Goal: Task Accomplishment & Management: Complete application form

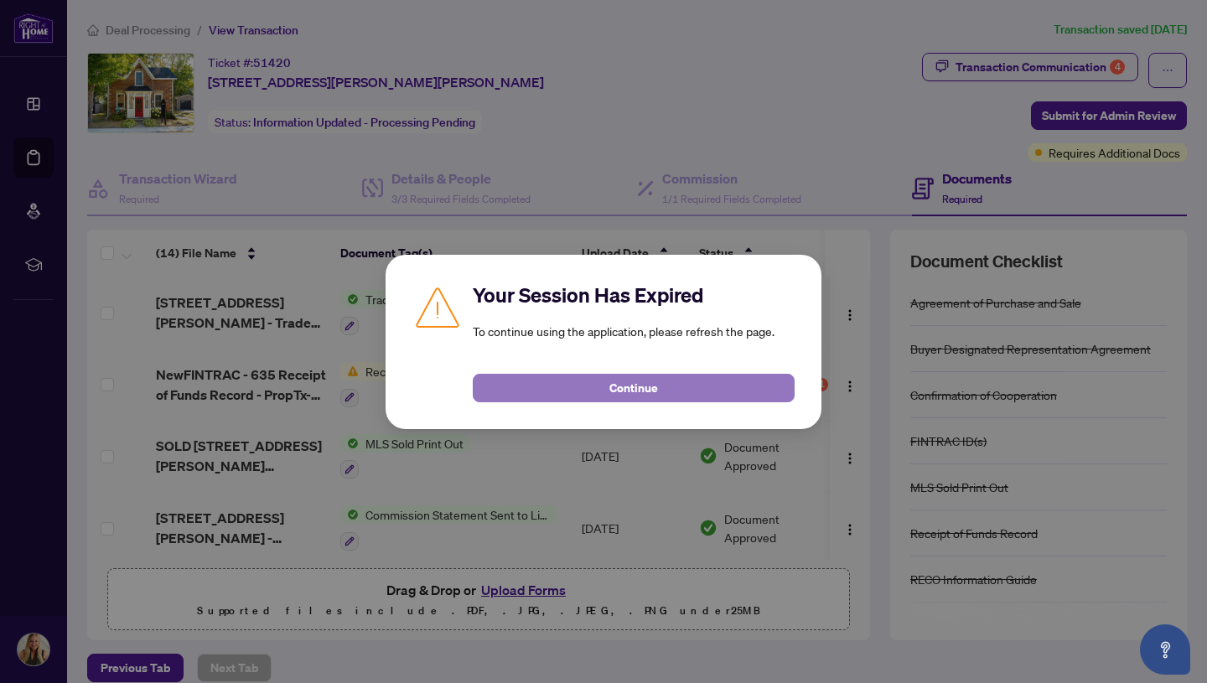
click at [622, 381] on span "Continue" at bounding box center [634, 388] width 49 height 27
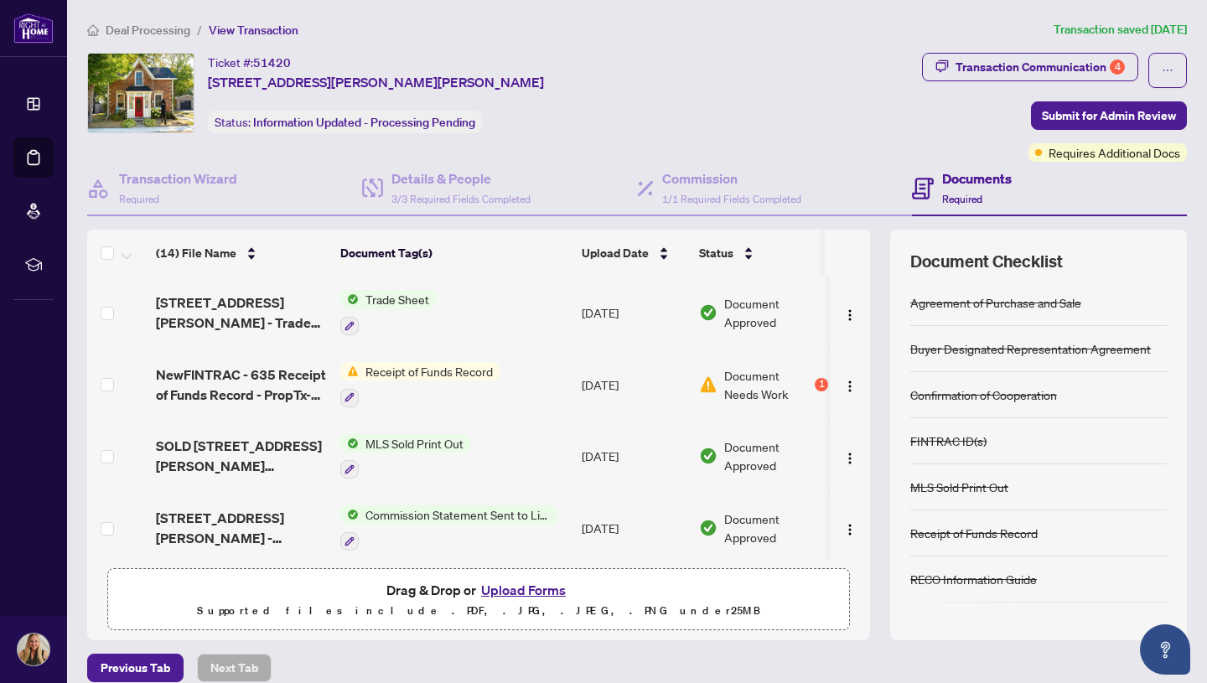
click at [448, 367] on span "Receipt of Funds Record" at bounding box center [429, 371] width 141 height 18
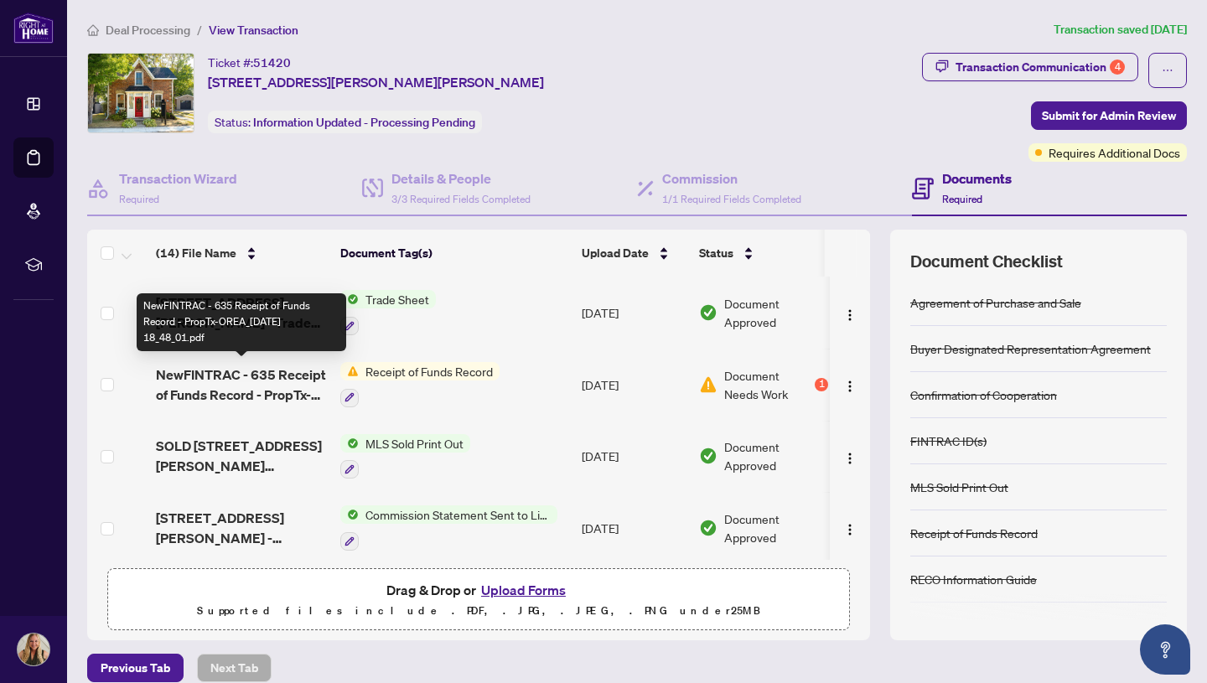
click at [278, 369] on span "NewFINTRAC - 635 Receipt of Funds Record - PropTx-OREA_[DATE] 18_48_01.pdf" at bounding box center [241, 385] width 171 height 40
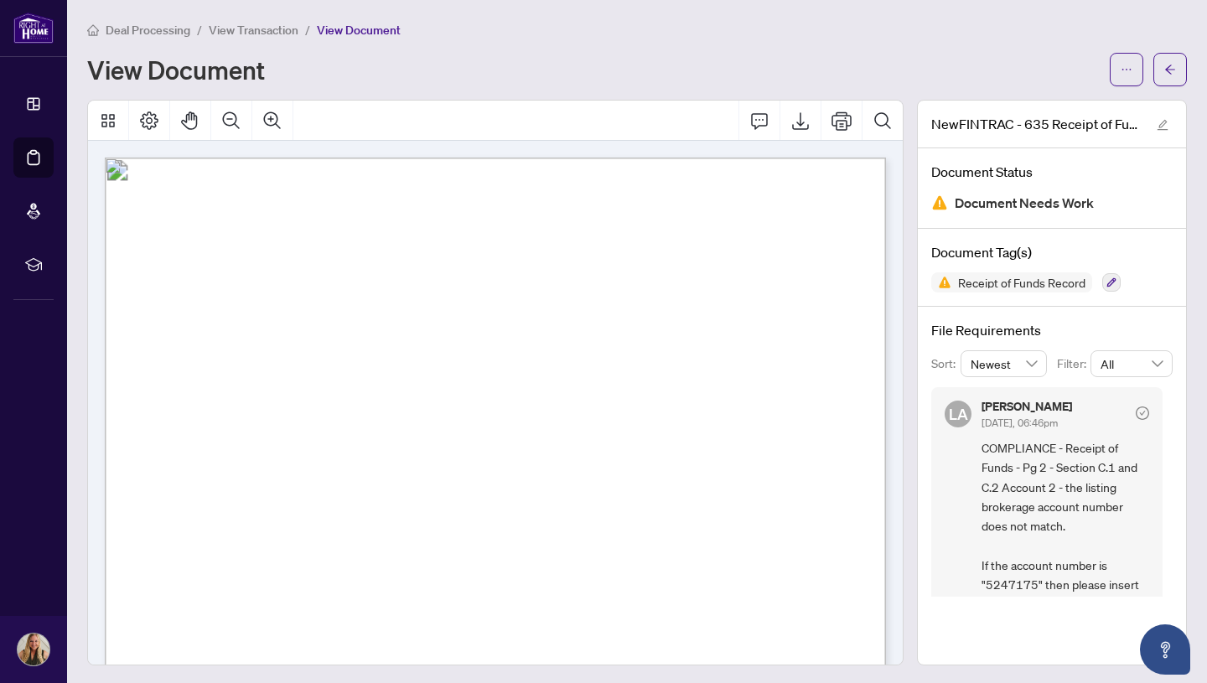
click at [727, 67] on div "View Document" at bounding box center [593, 69] width 1013 height 27
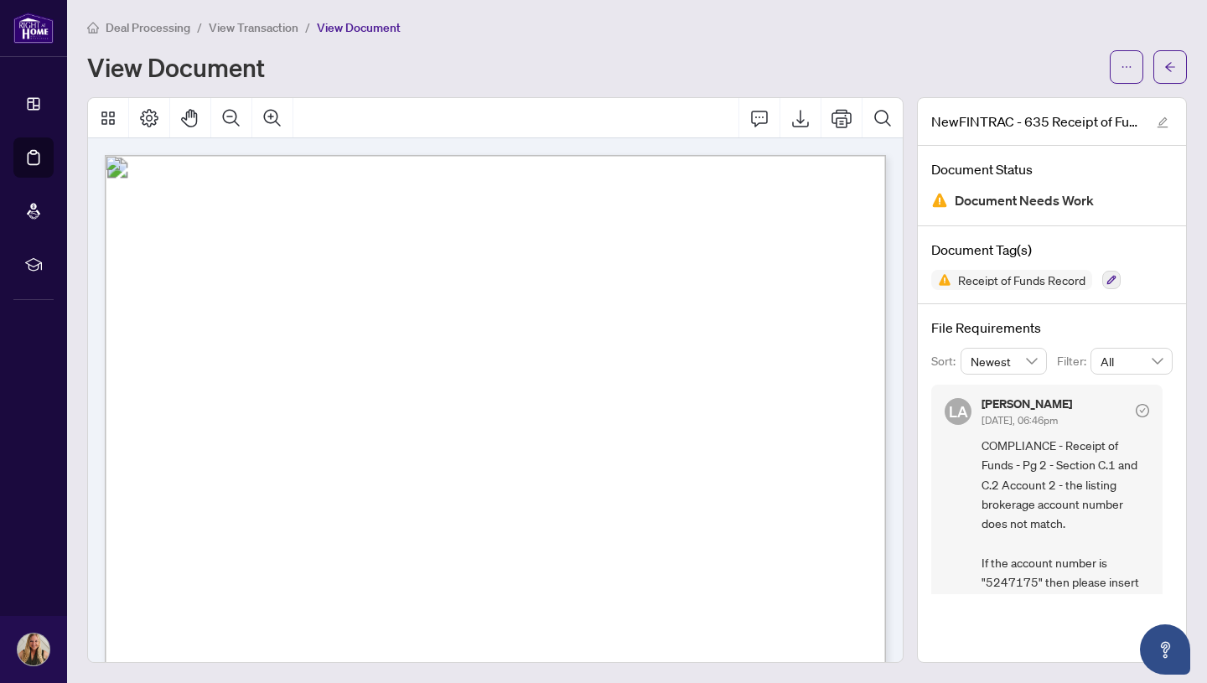
click at [540, 283] on span "A. BASIC TRANSACTION INFORMATION" at bounding box center [348, 291] width 383 height 23
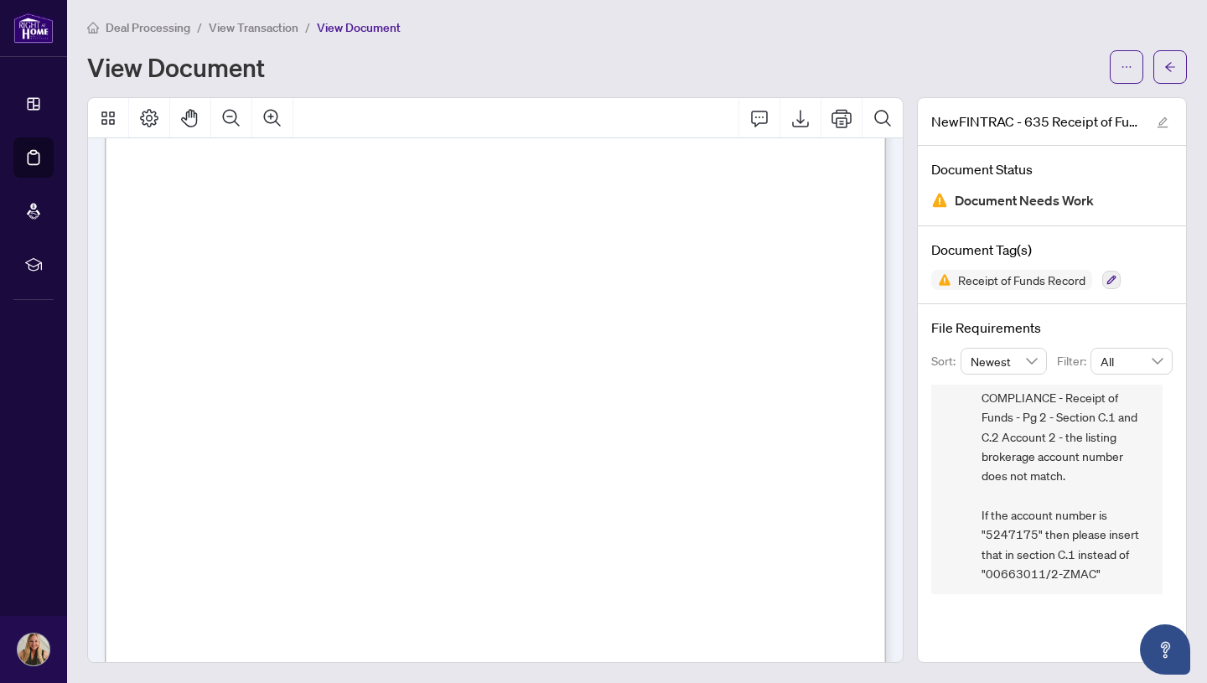
scroll to position [50, 0]
click at [278, 27] on span "View Transaction" at bounding box center [254, 27] width 90 height 15
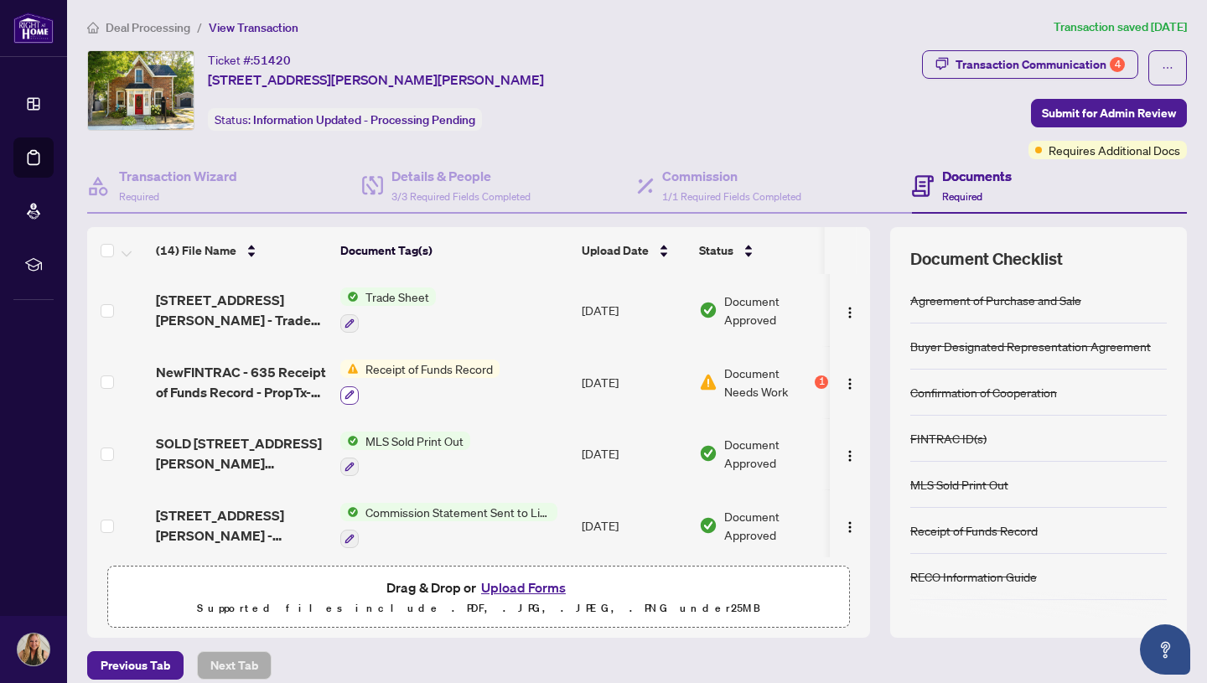
click at [351, 391] on icon "button" at bounding box center [350, 395] width 10 height 10
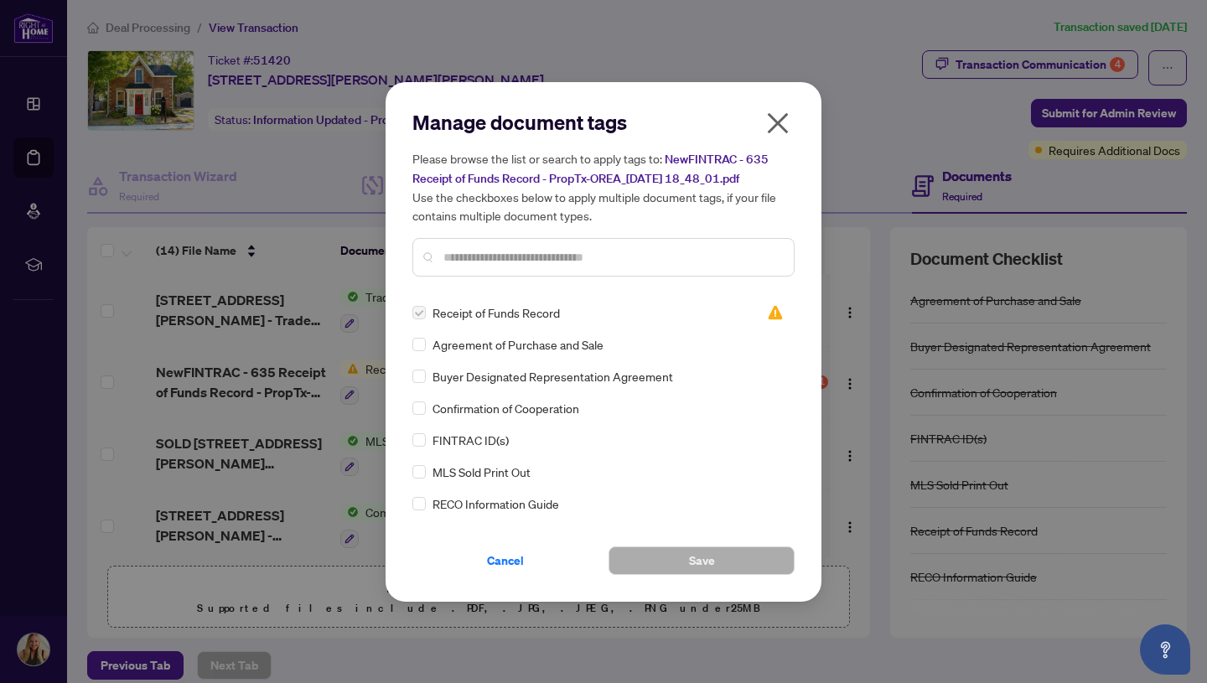
click at [778, 124] on icon "close" at bounding box center [778, 122] width 21 height 21
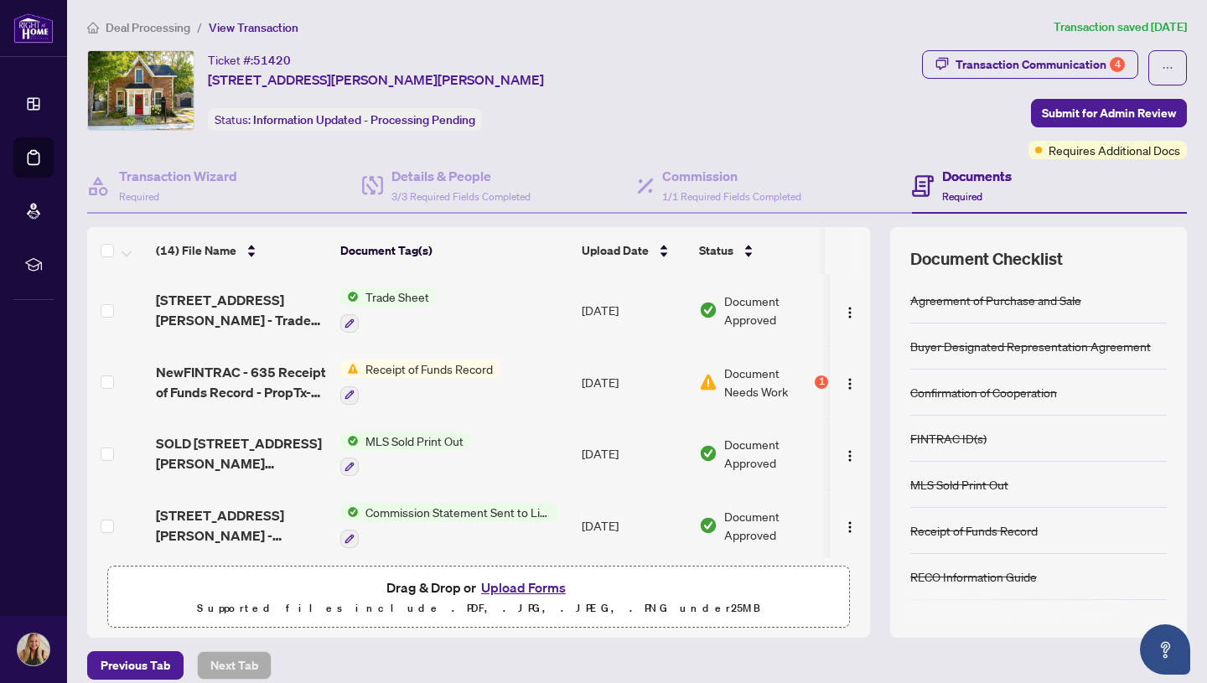
click at [540, 585] on button "Upload Forms" at bounding box center [523, 588] width 95 height 22
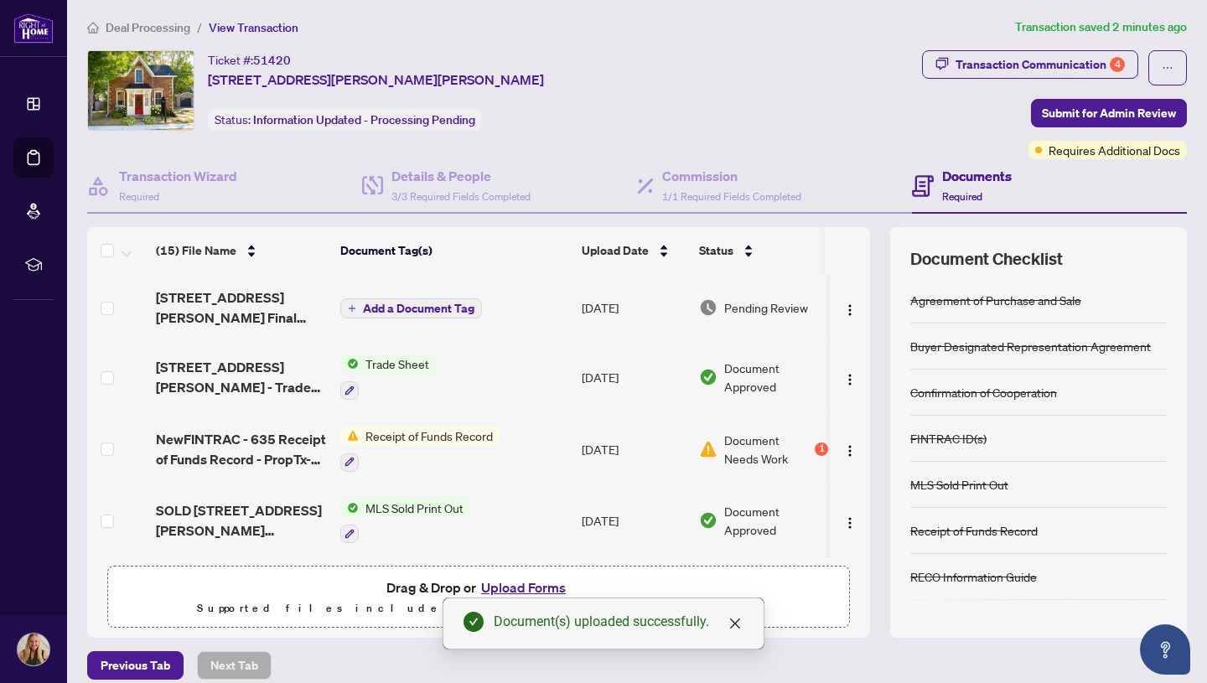
click at [428, 303] on span "Add a Document Tag" at bounding box center [419, 309] width 112 height 12
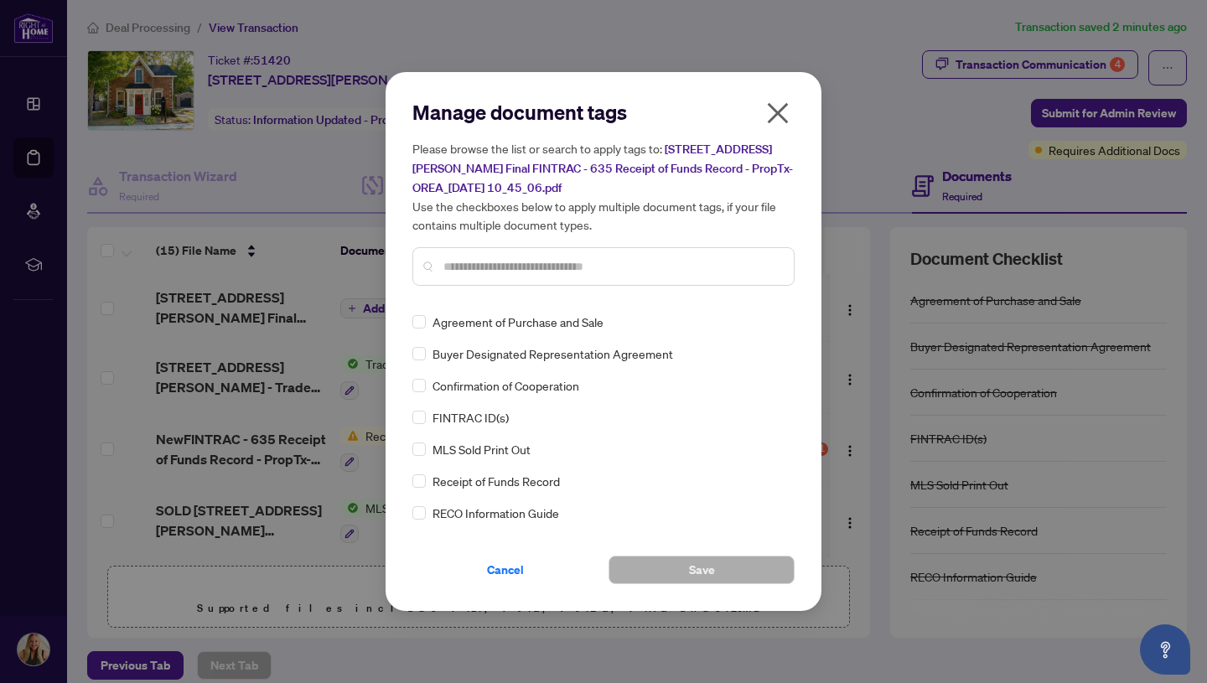
click at [504, 268] on input "text" at bounding box center [612, 266] width 337 height 18
type input "***"
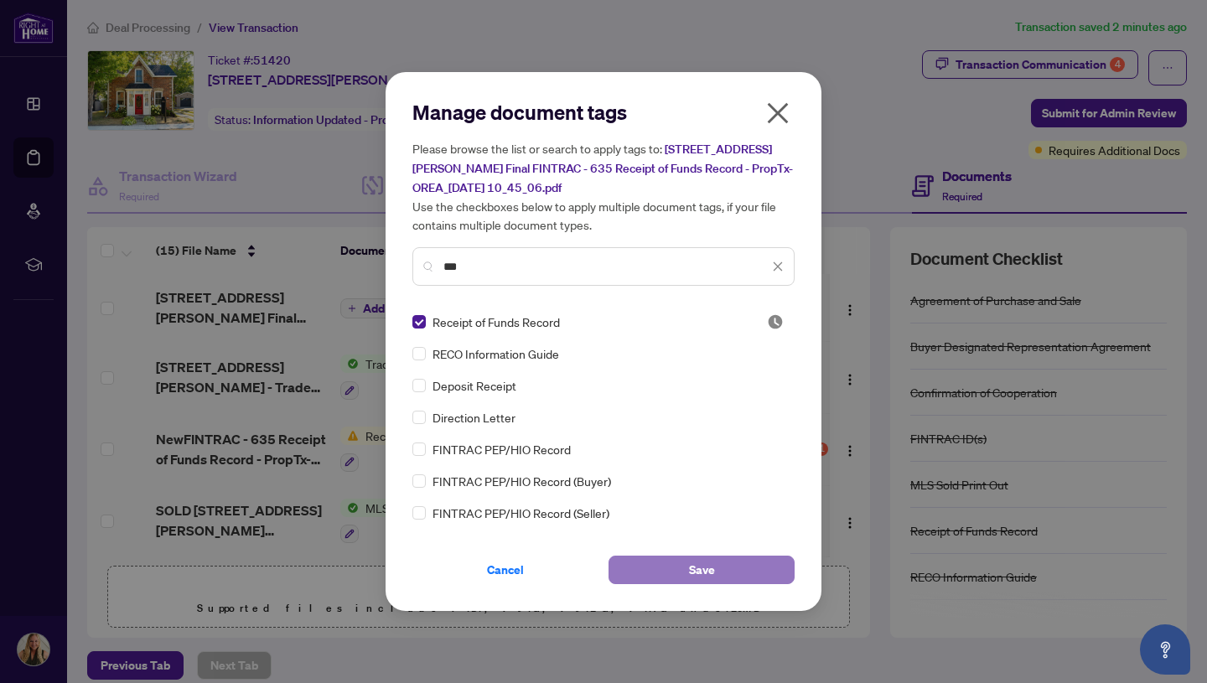
click at [672, 576] on button "Save" at bounding box center [702, 570] width 186 height 29
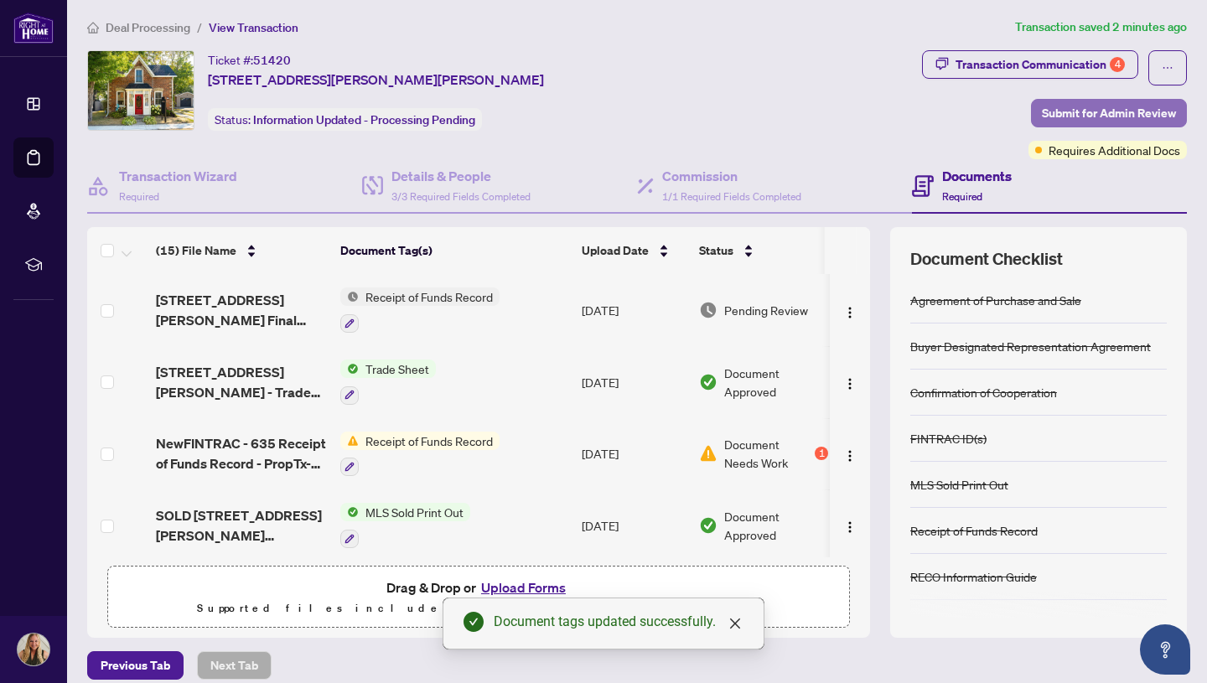
click at [1076, 116] on span "Submit for Admin Review" at bounding box center [1109, 113] width 134 height 27
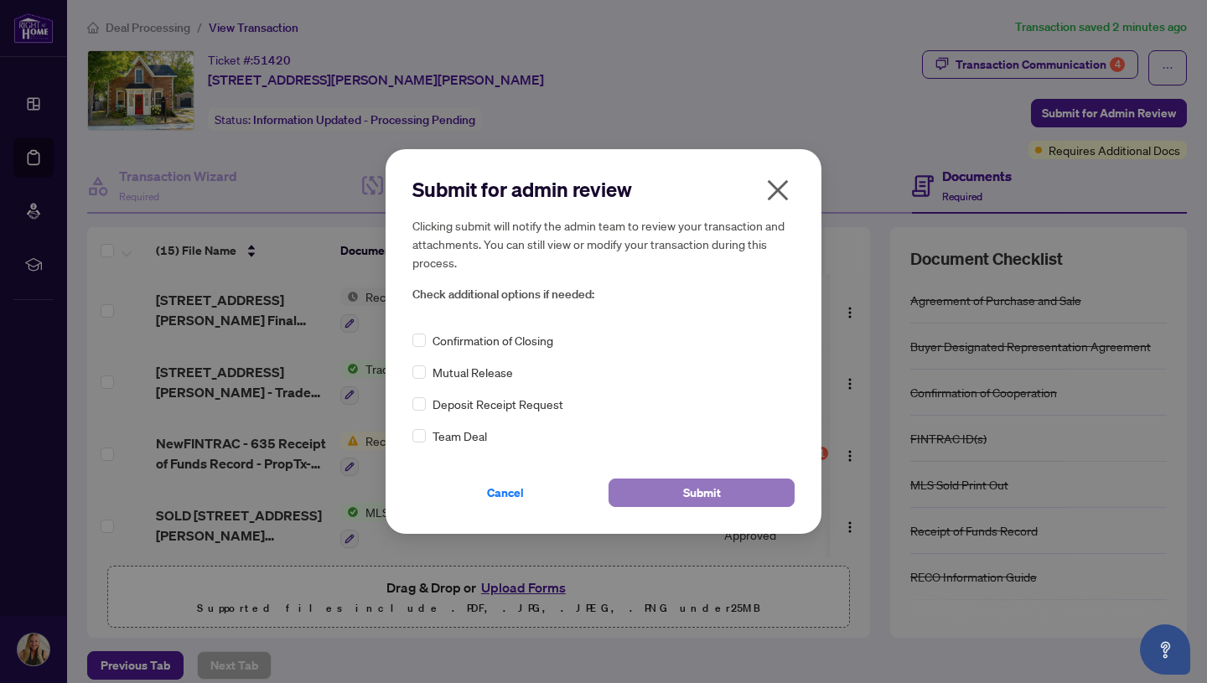
click at [692, 495] on span "Submit" at bounding box center [702, 493] width 38 height 27
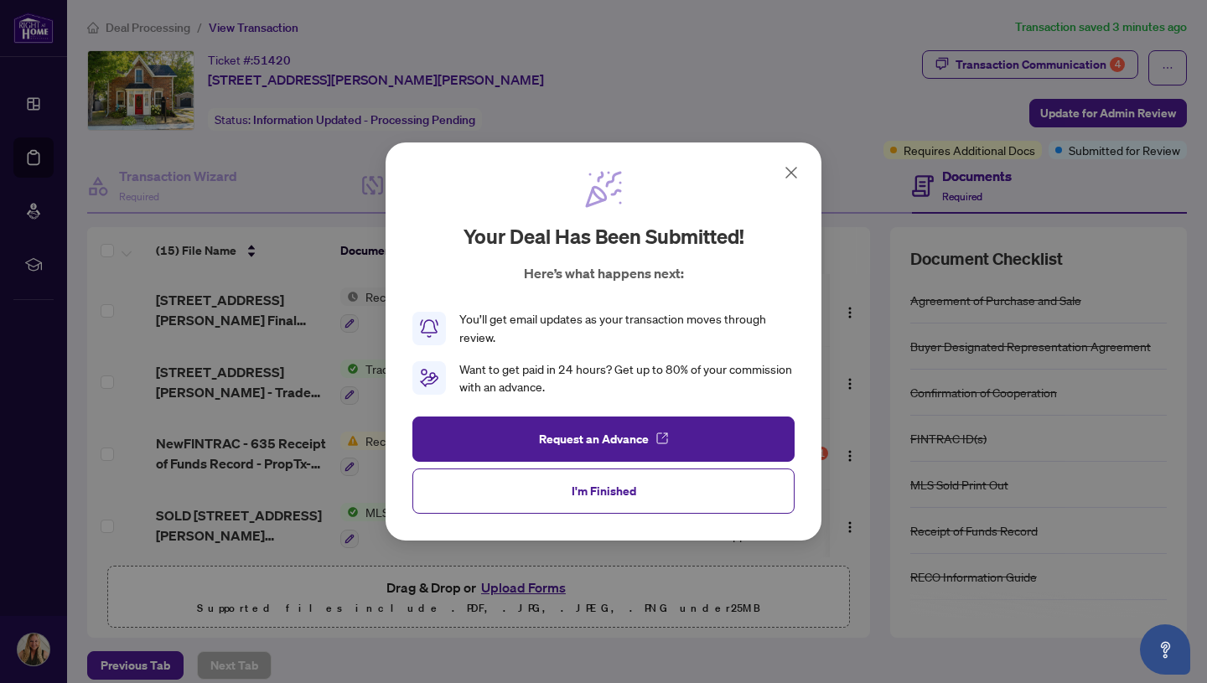
click at [789, 170] on icon at bounding box center [791, 173] width 10 height 10
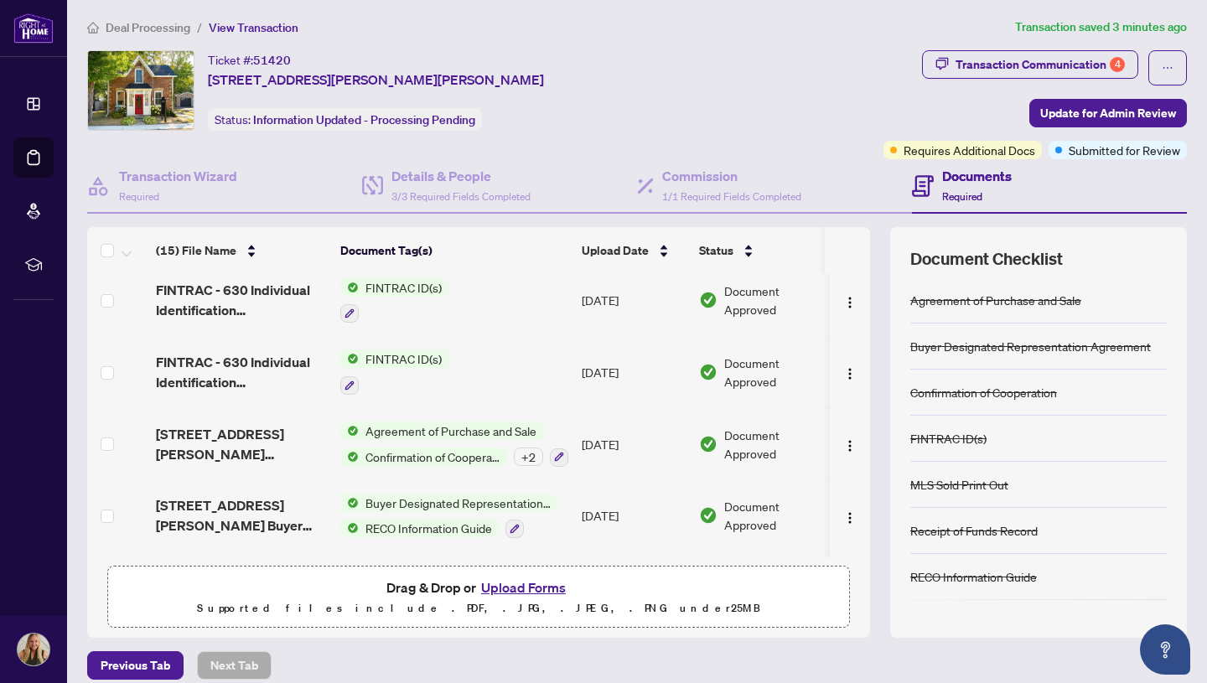
scroll to position [740, 0]
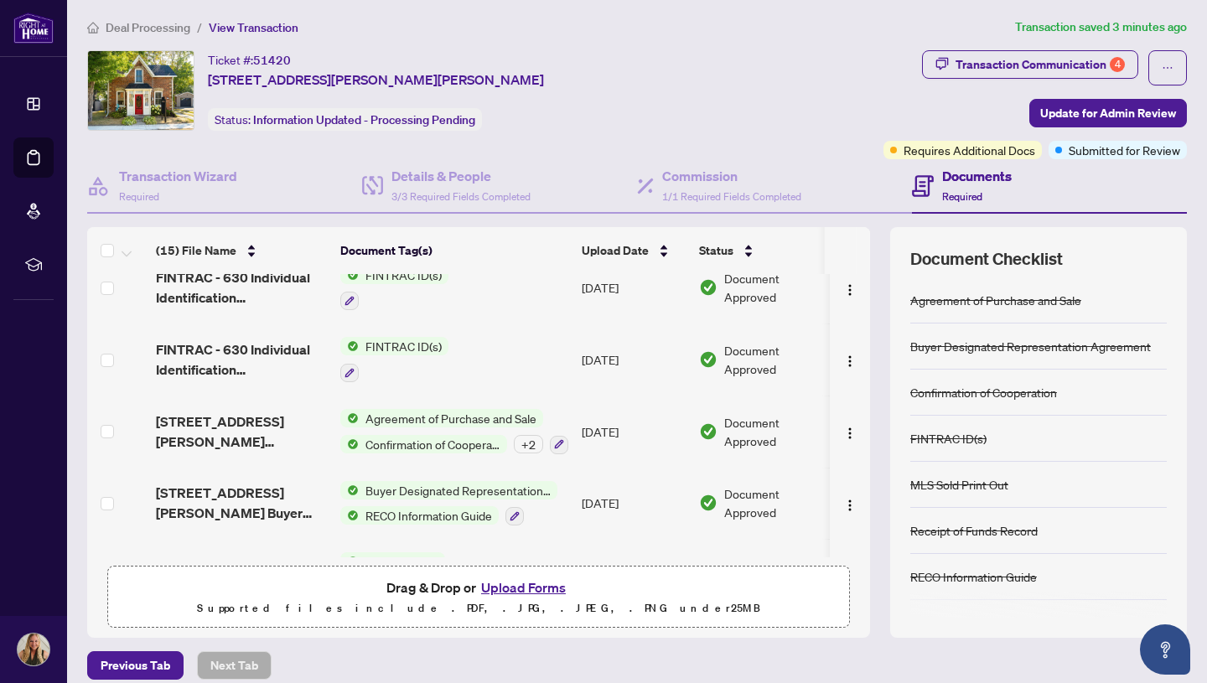
click at [879, 494] on div "(15) File Name Document Tag(s) Upload Date Status (15) File Name Document Tag(s…" at bounding box center [637, 432] width 1100 height 411
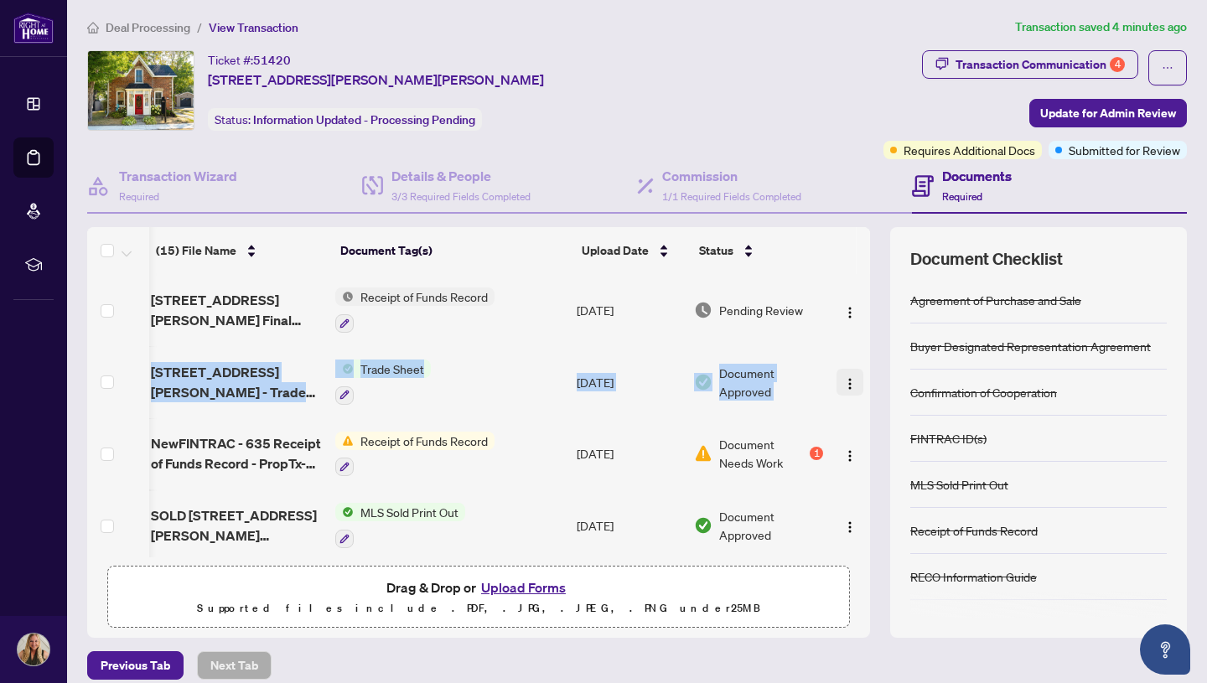
scroll to position [0, 10]
drag, startPoint x: 869, startPoint y: 300, endPoint x: 855, endPoint y: 382, distance: 83.4
click at [855, 382] on div "(15) File Name Document Tag(s) Upload Date Status 156 St John Street Final FINT…" at bounding box center [478, 415] width 783 height 283
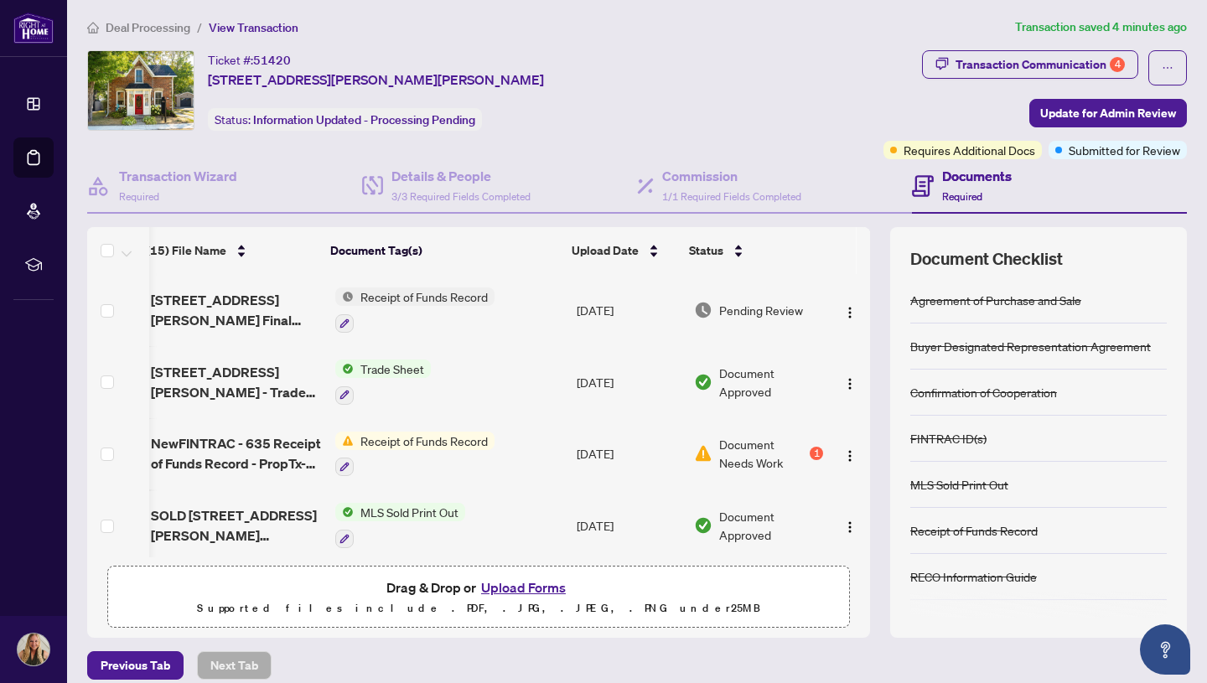
click at [859, 236] on th at bounding box center [863, 250] width 13 height 47
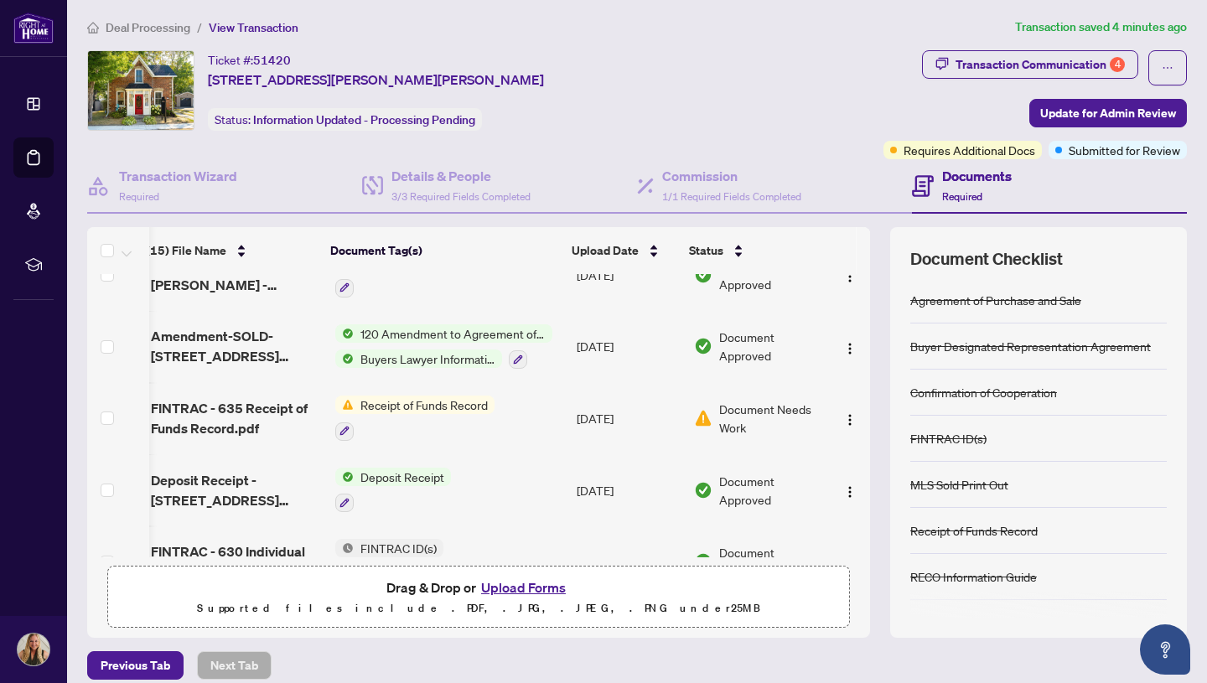
scroll to position [342, 10]
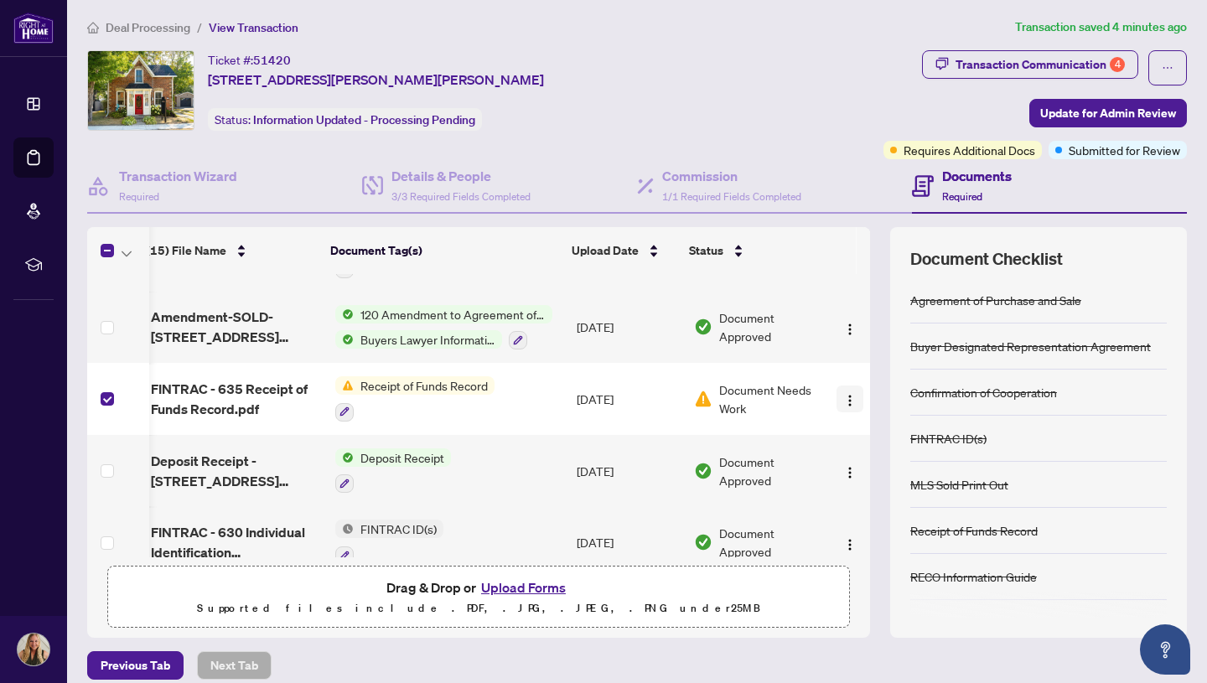
click at [847, 394] on img "button" at bounding box center [849, 400] width 13 height 13
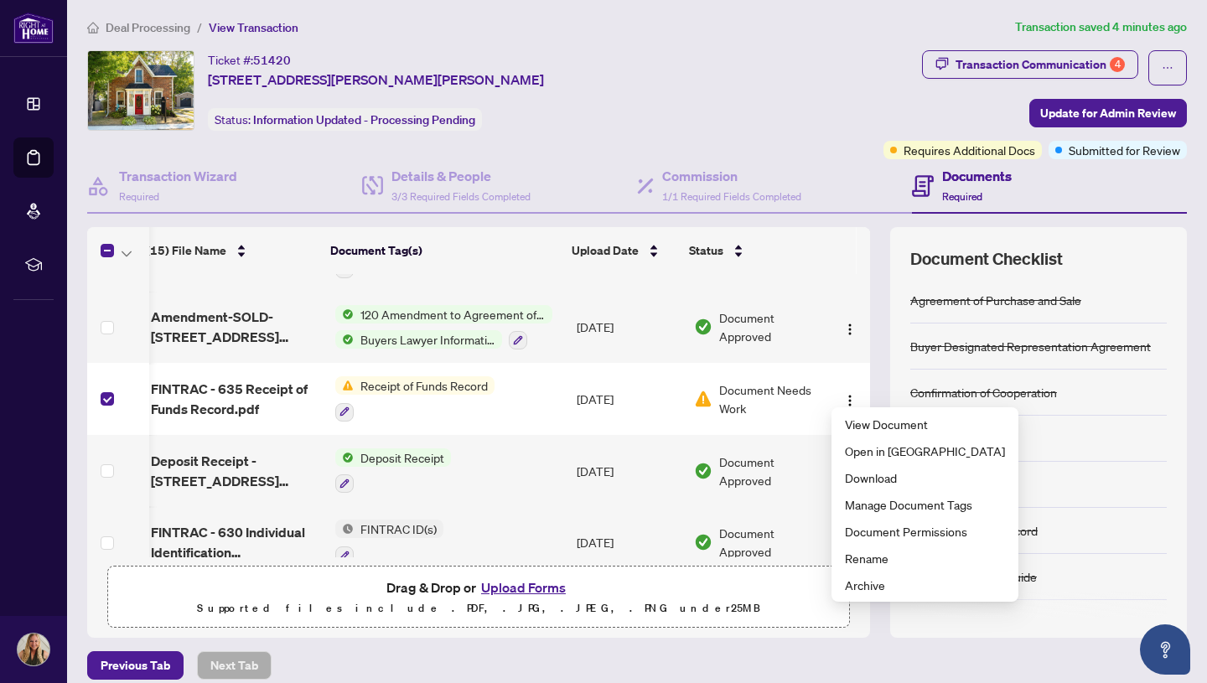
click at [877, 232] on div "(15) File Name Document Tag(s) Upload Date Status (15) File Name Document Tag(s…" at bounding box center [637, 432] width 1100 height 411
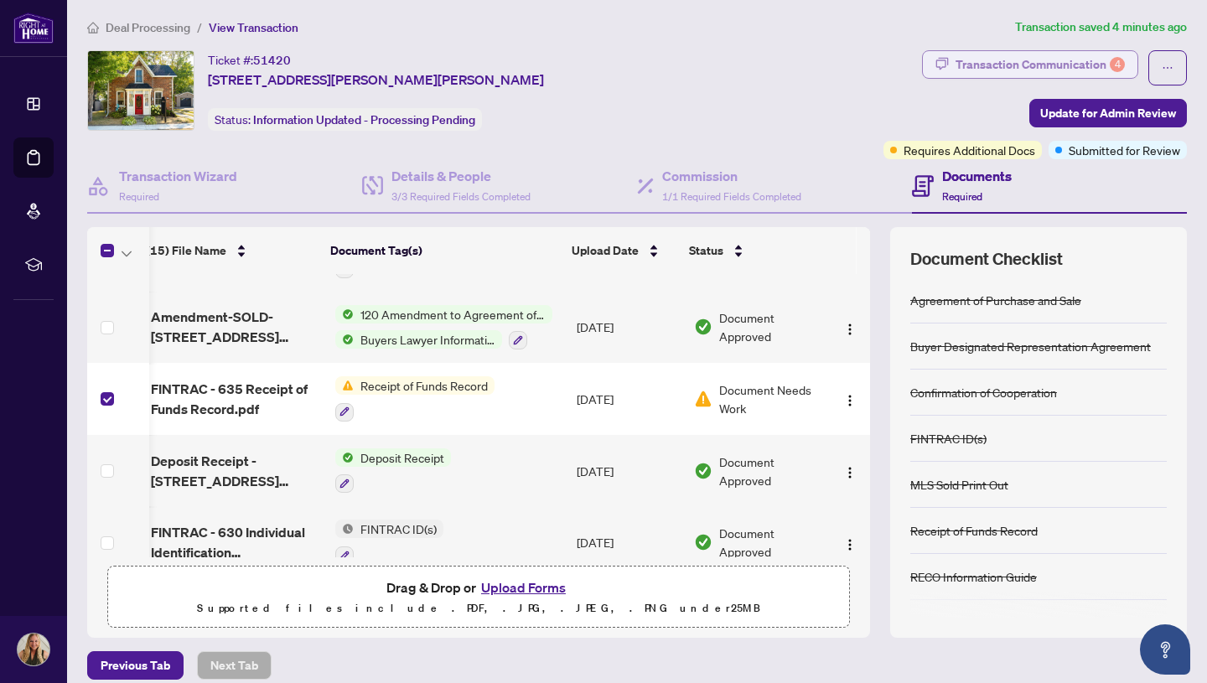
click at [1083, 64] on div "Transaction Communication 4" at bounding box center [1040, 64] width 169 height 27
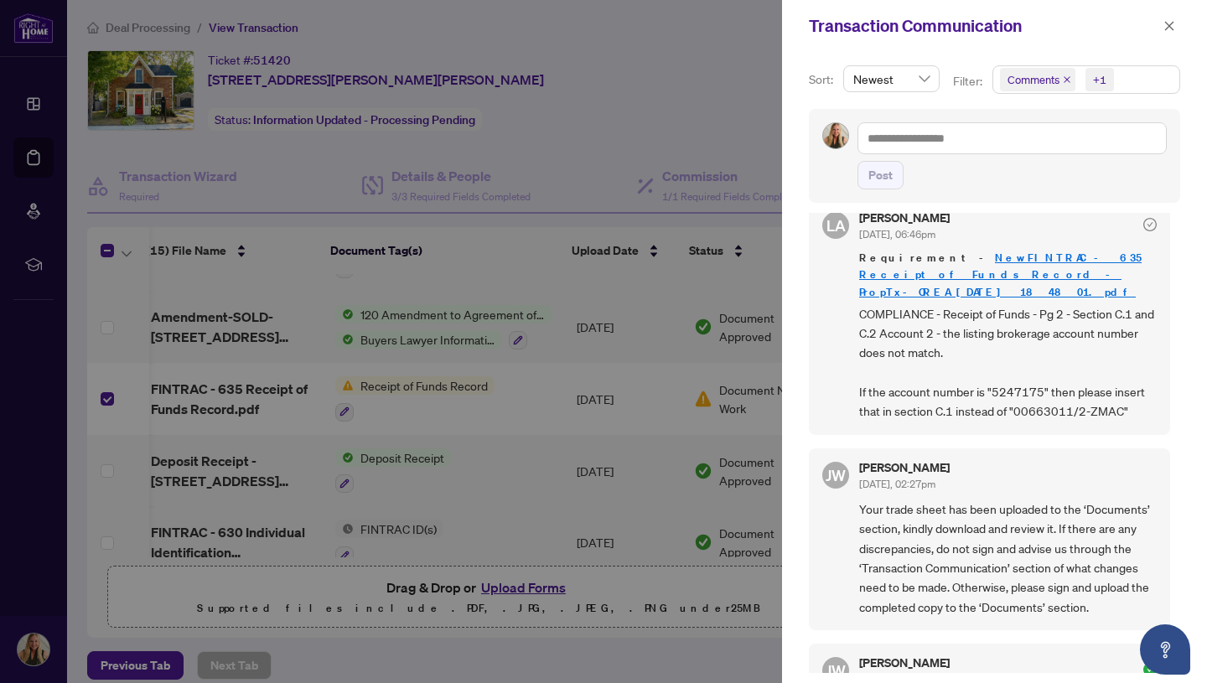
scroll to position [0, 0]
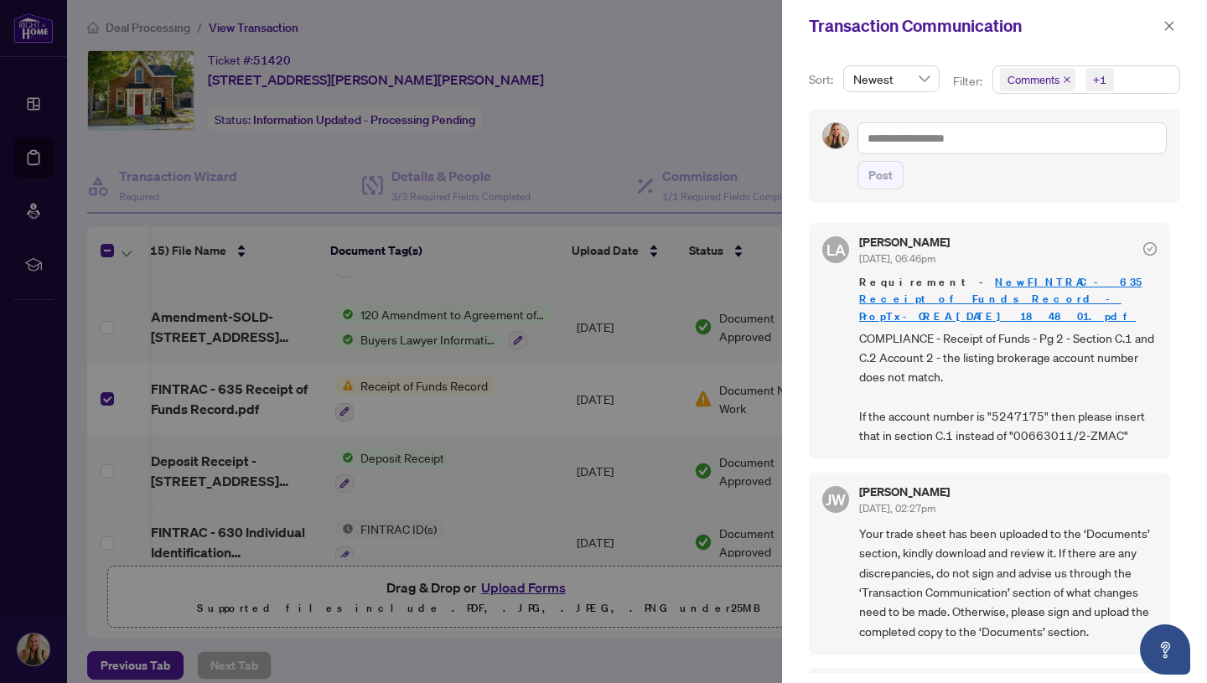
click at [617, 86] on div at bounding box center [603, 341] width 1207 height 683
click at [1169, 27] on icon "close" at bounding box center [1169, 25] width 9 height 9
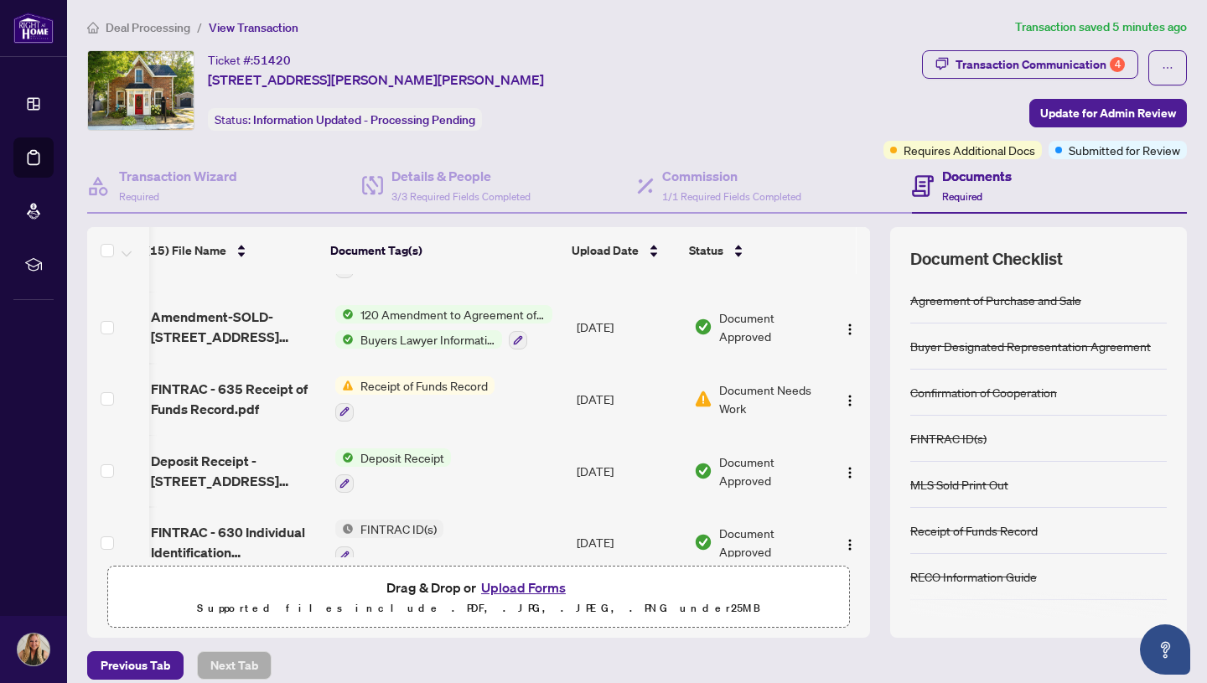
click at [615, 58] on div "Ticket #: 51420 156 St. John St, Brock, Ontario L0E 1E0, Canada Status: Informa…" at bounding box center [482, 90] width 790 height 80
